Goal: Navigation & Orientation: Find specific page/section

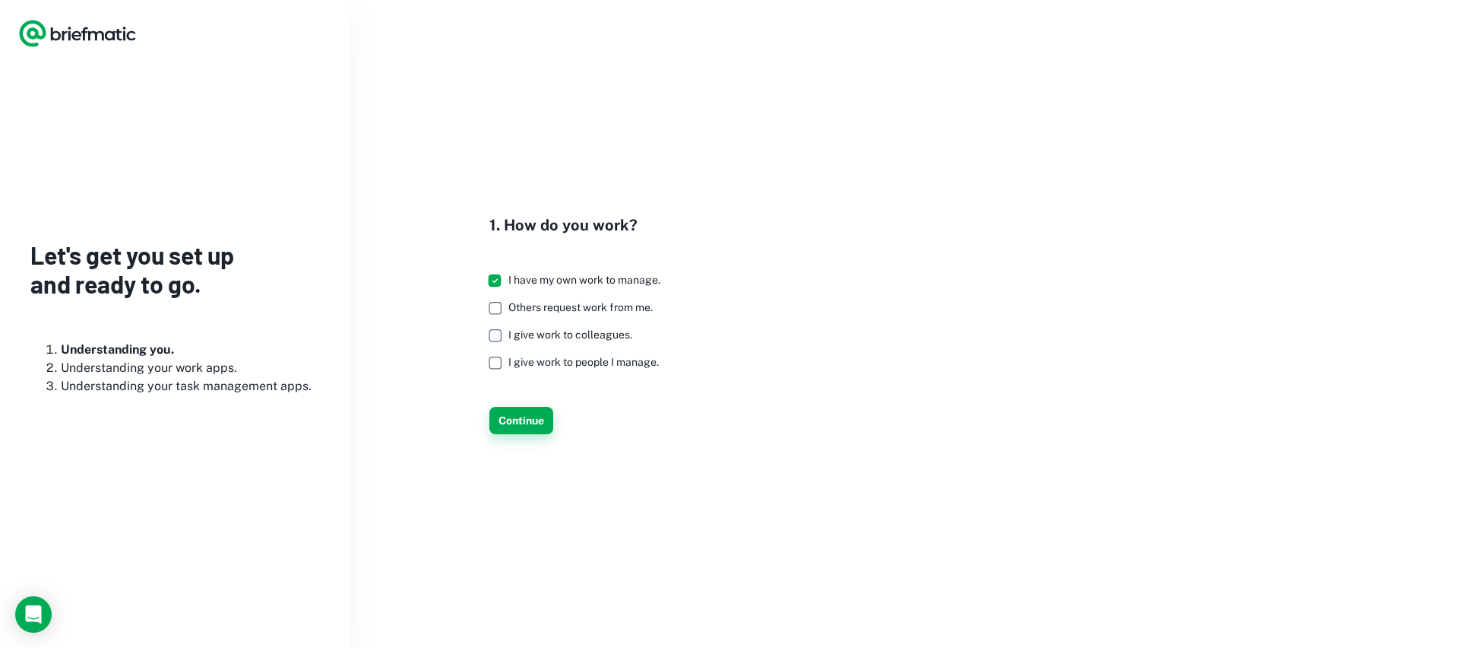
click at [522, 420] on button "Continue" at bounding box center [521, 420] width 64 height 27
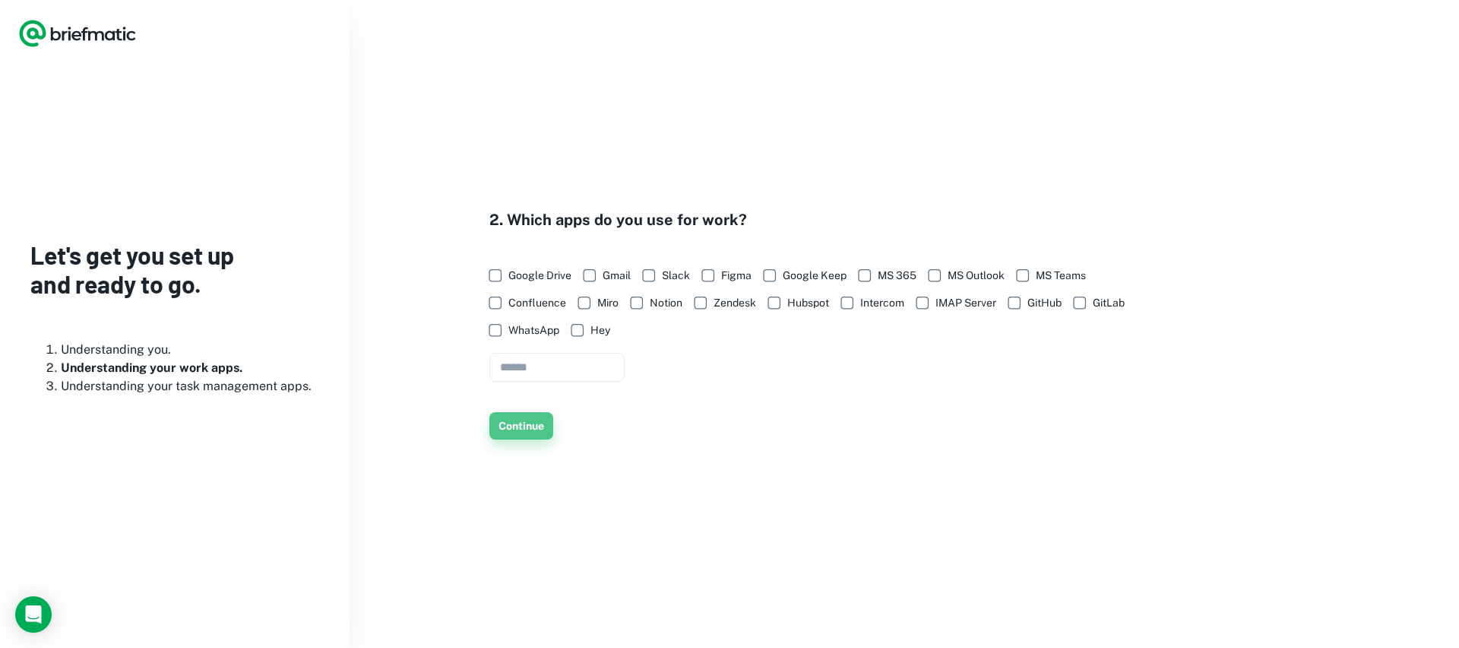
click at [530, 429] on button "Continue" at bounding box center [521, 425] width 64 height 27
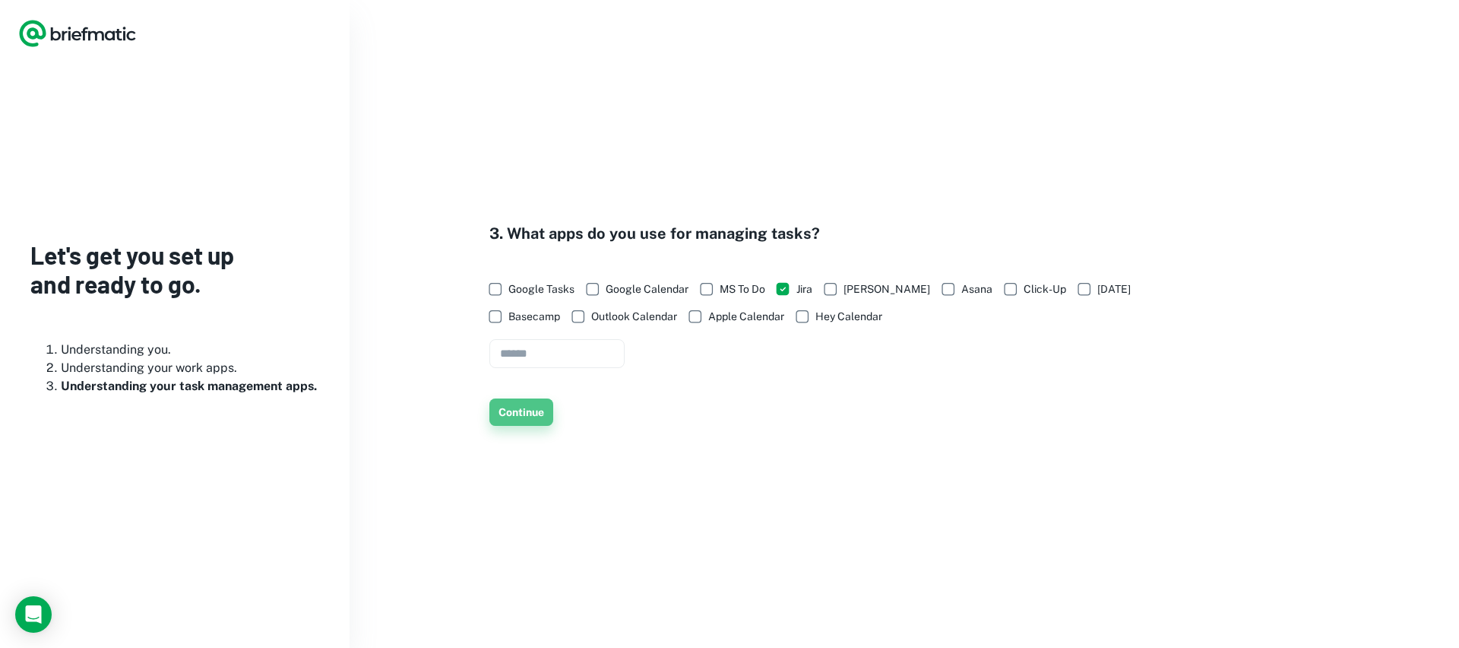
click at [523, 420] on button "Continue" at bounding box center [521, 411] width 64 height 27
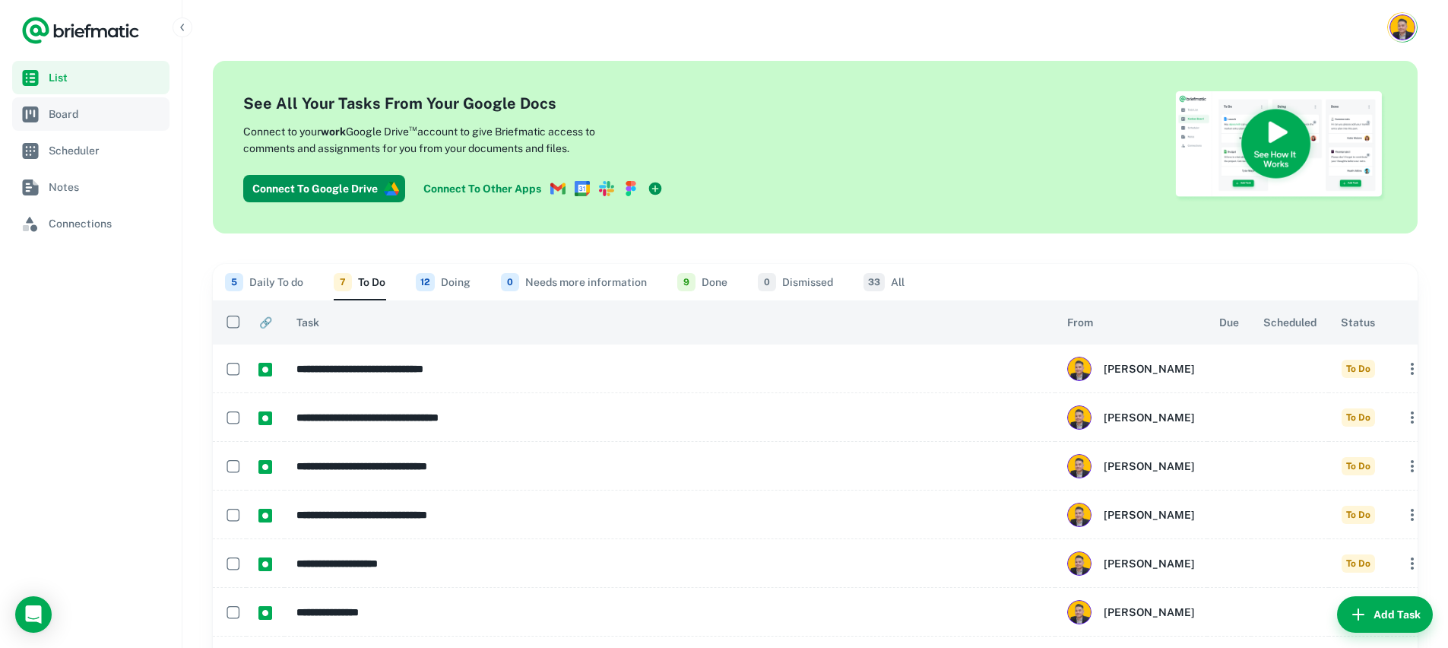
click at [92, 116] on span "Board" at bounding box center [106, 114] width 115 height 17
